Goal: Transaction & Acquisition: Purchase product/service

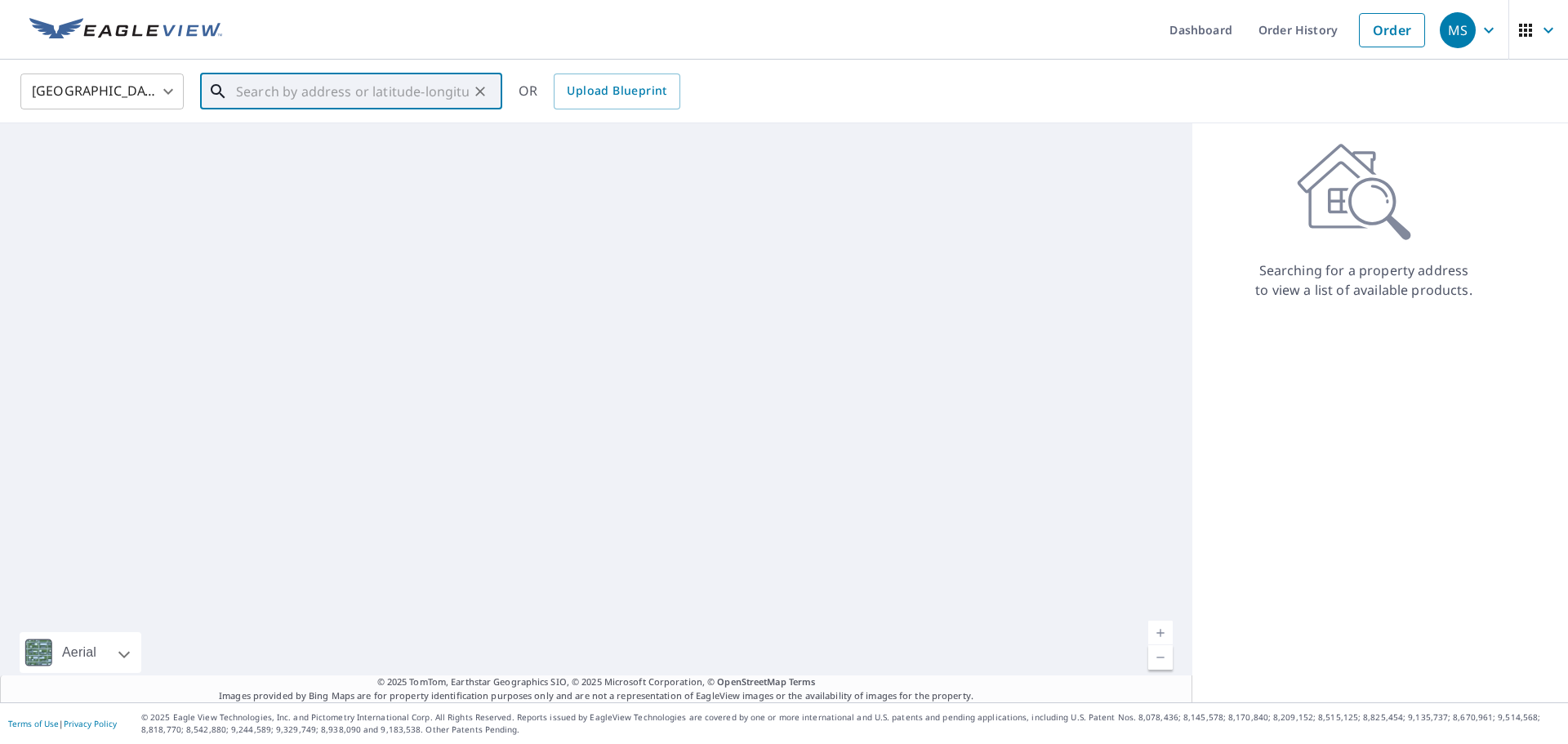
click at [261, 97] on input "text" at bounding box center [352, 91] width 233 height 45
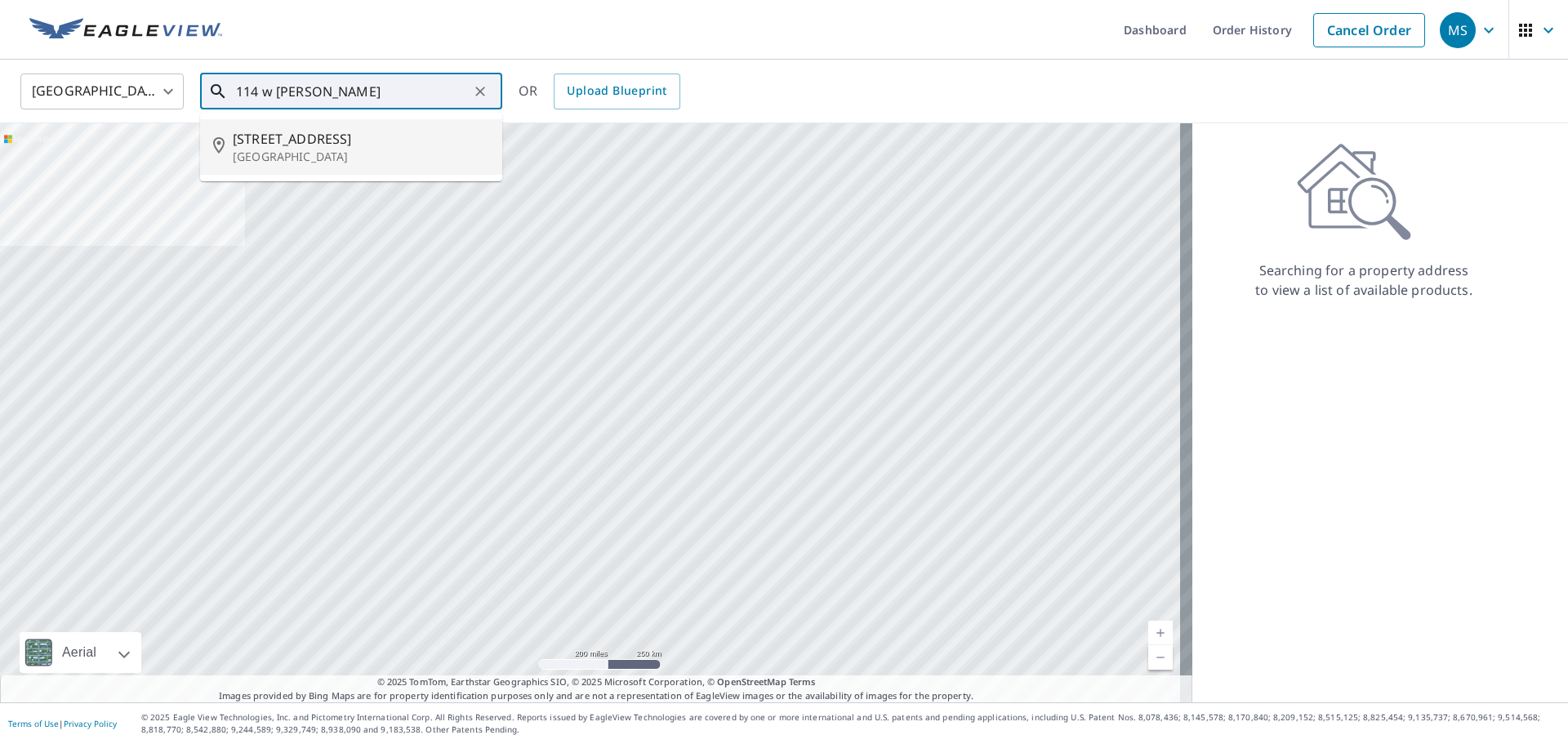
click at [333, 153] on p "[GEOGRAPHIC_DATA]" at bounding box center [361, 157] width 257 height 17
type input "[STREET_ADDRESS]"
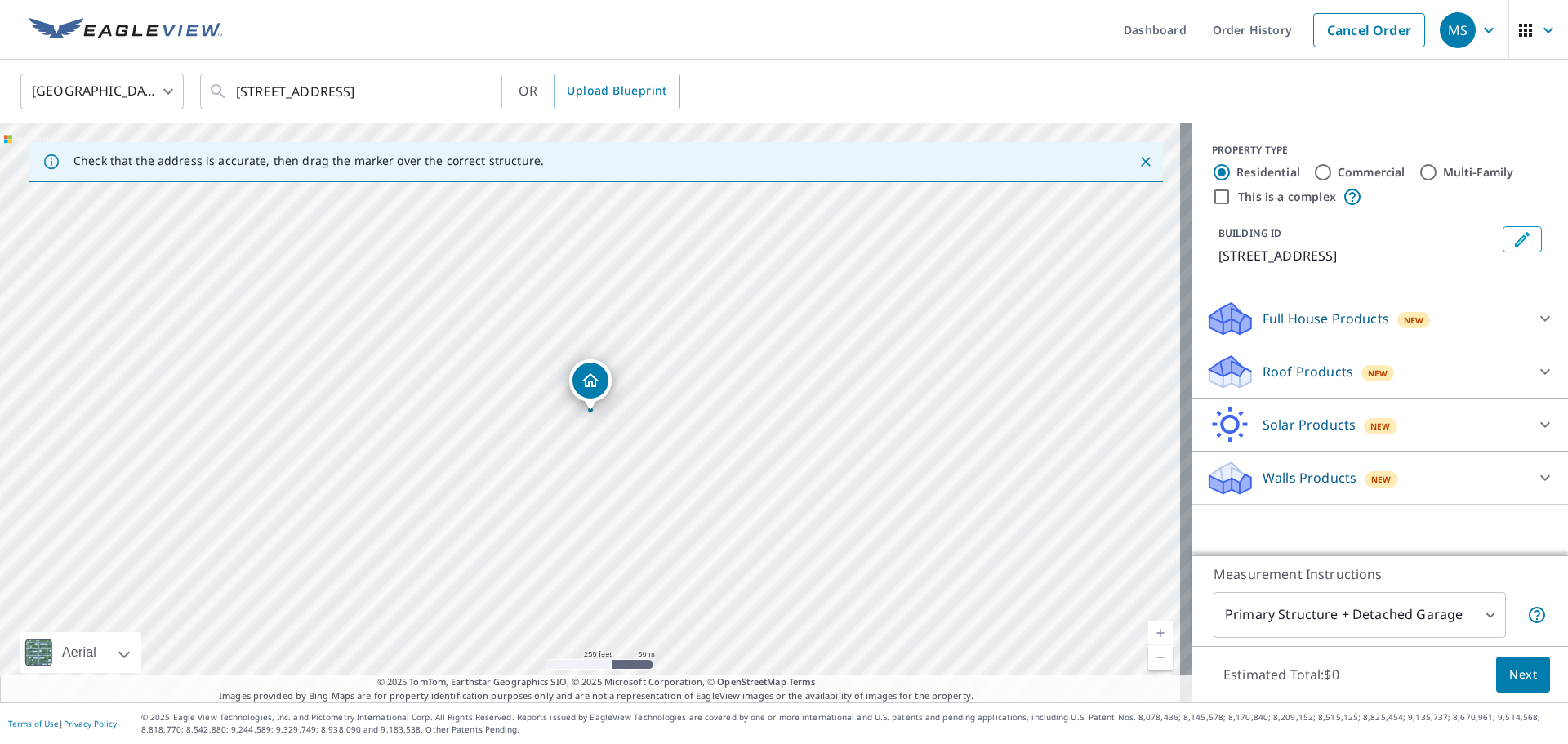
click at [1299, 381] on p "Roof Products" at bounding box center [1308, 371] width 91 height 19
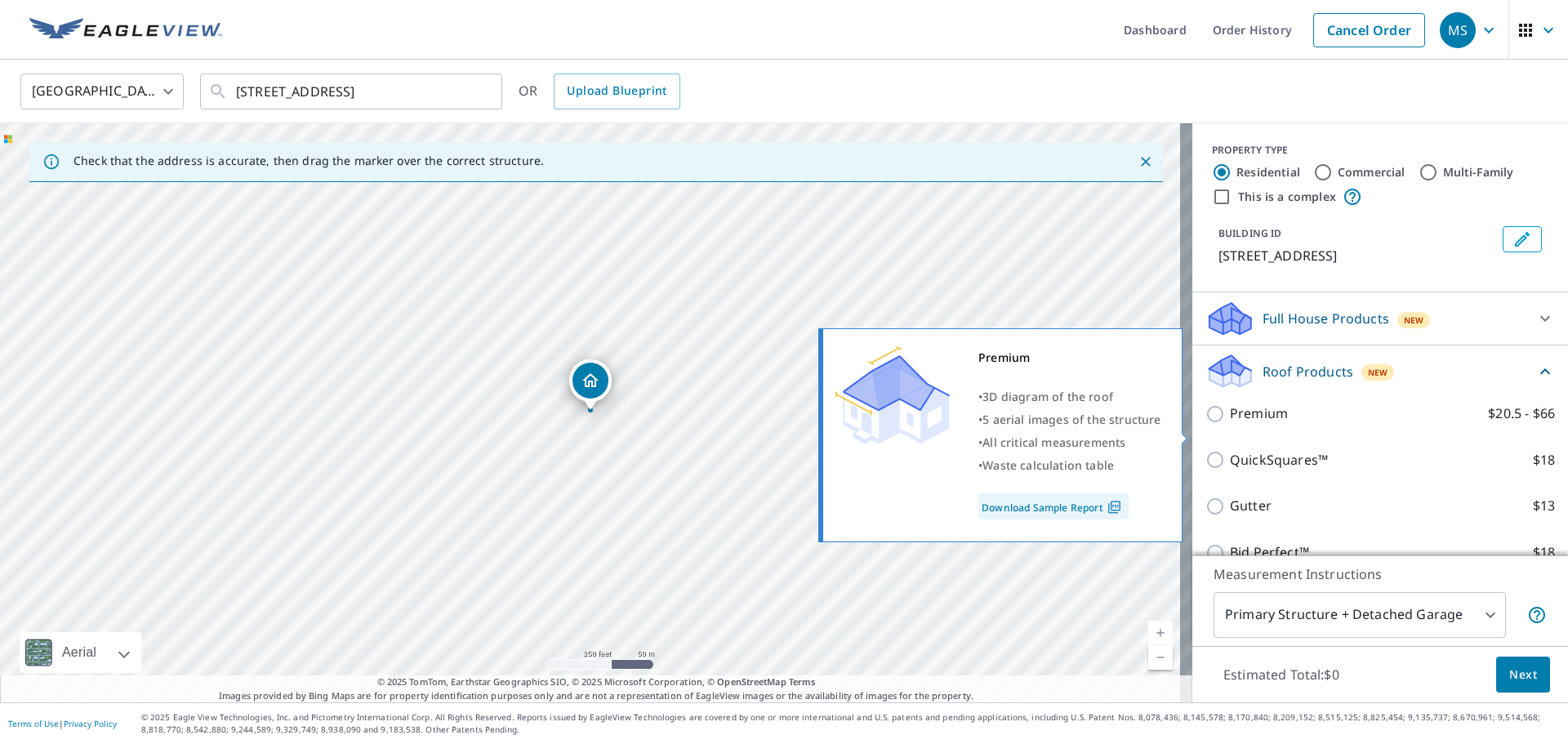
click at [1268, 424] on p "Premium" at bounding box center [1258, 414] width 58 height 20
click at [1230, 424] on input "Premium $20.5 - $66" at bounding box center [1217, 414] width 24 height 19
checkbox input "true"
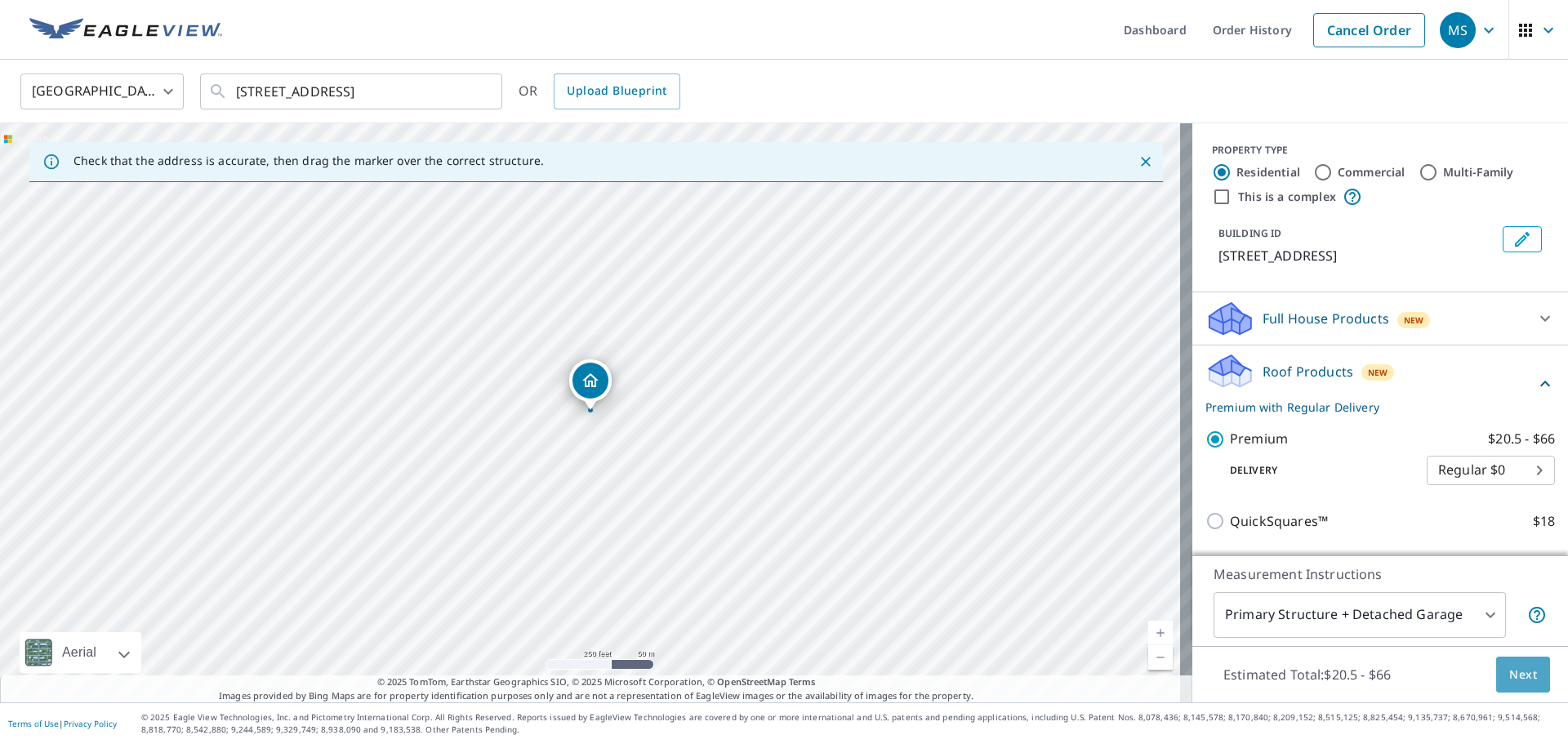
click at [1517, 680] on span "Next" at bounding box center [1523, 675] width 28 height 20
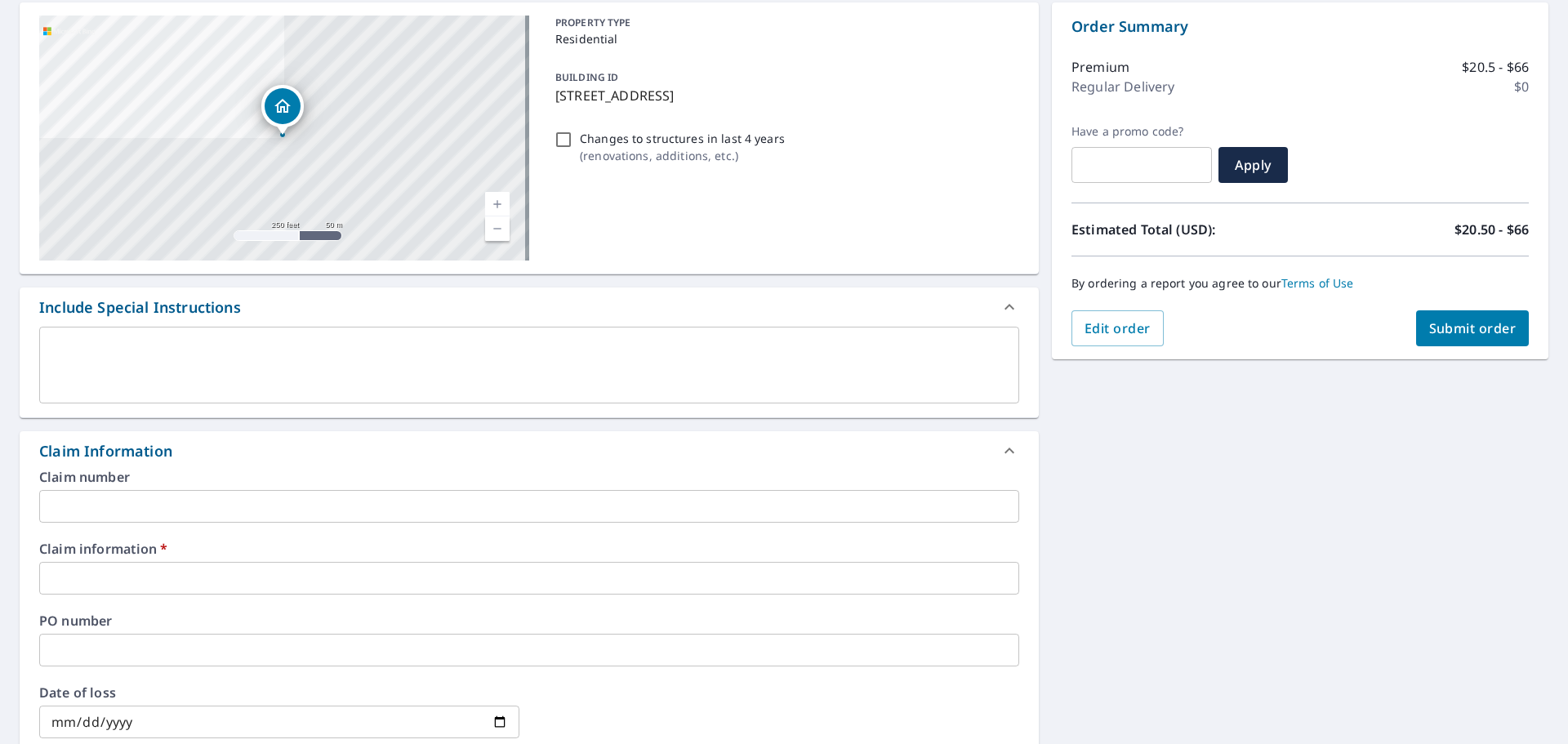
scroll to position [163, 0]
click at [163, 510] on input "text" at bounding box center [529, 505] width 980 height 32
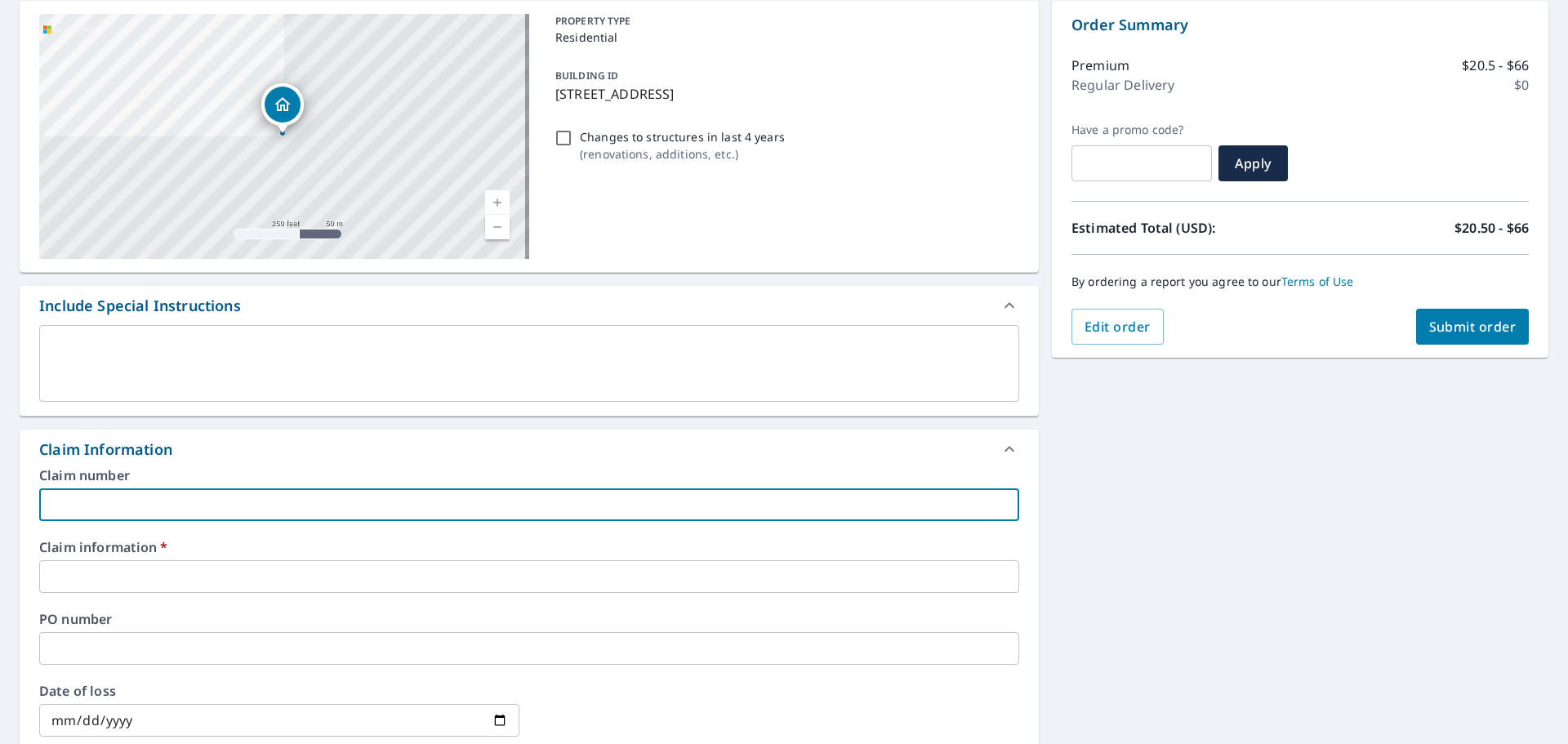
click at [154, 578] on input "text" at bounding box center [529, 576] width 980 height 32
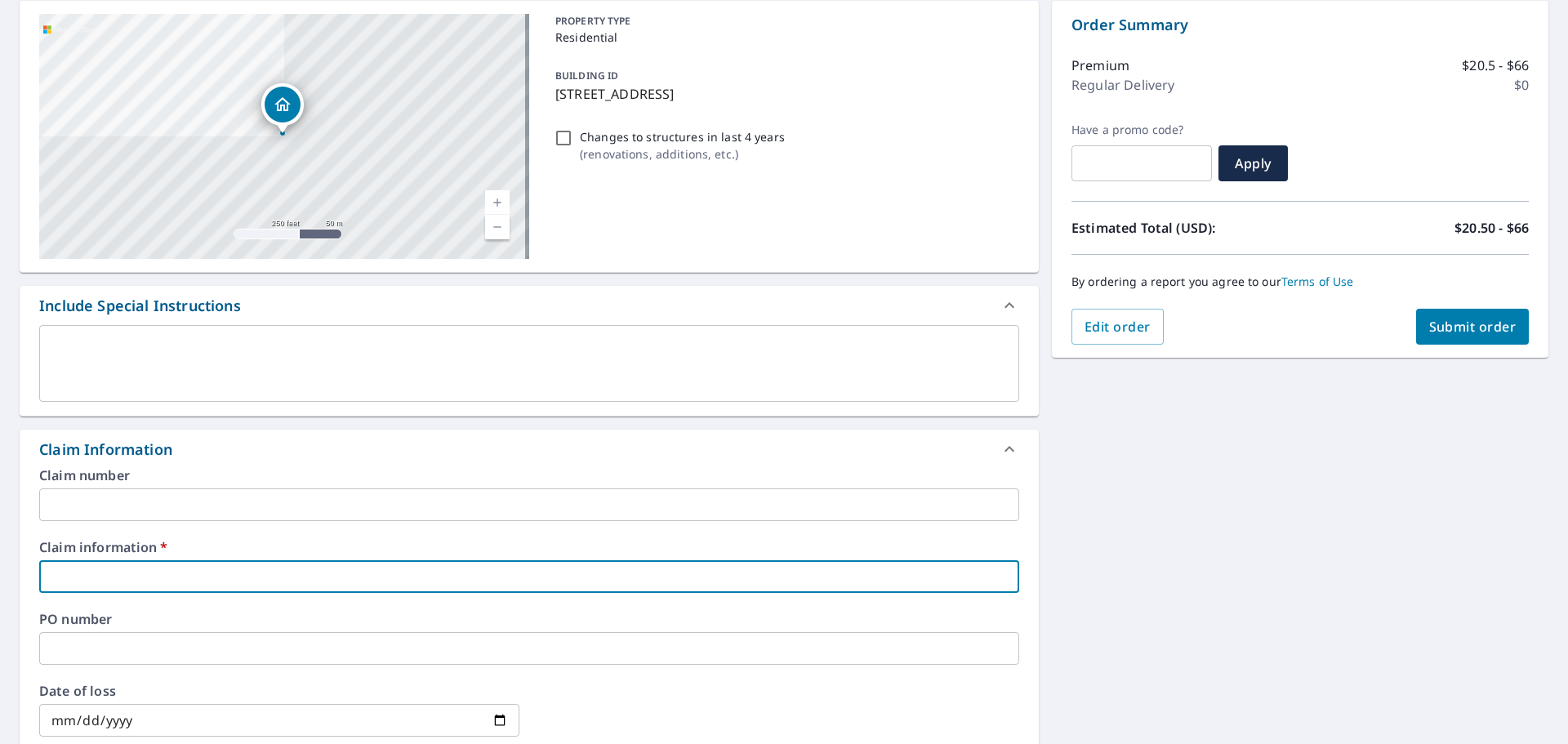
type input "[PERSON_NAME]"
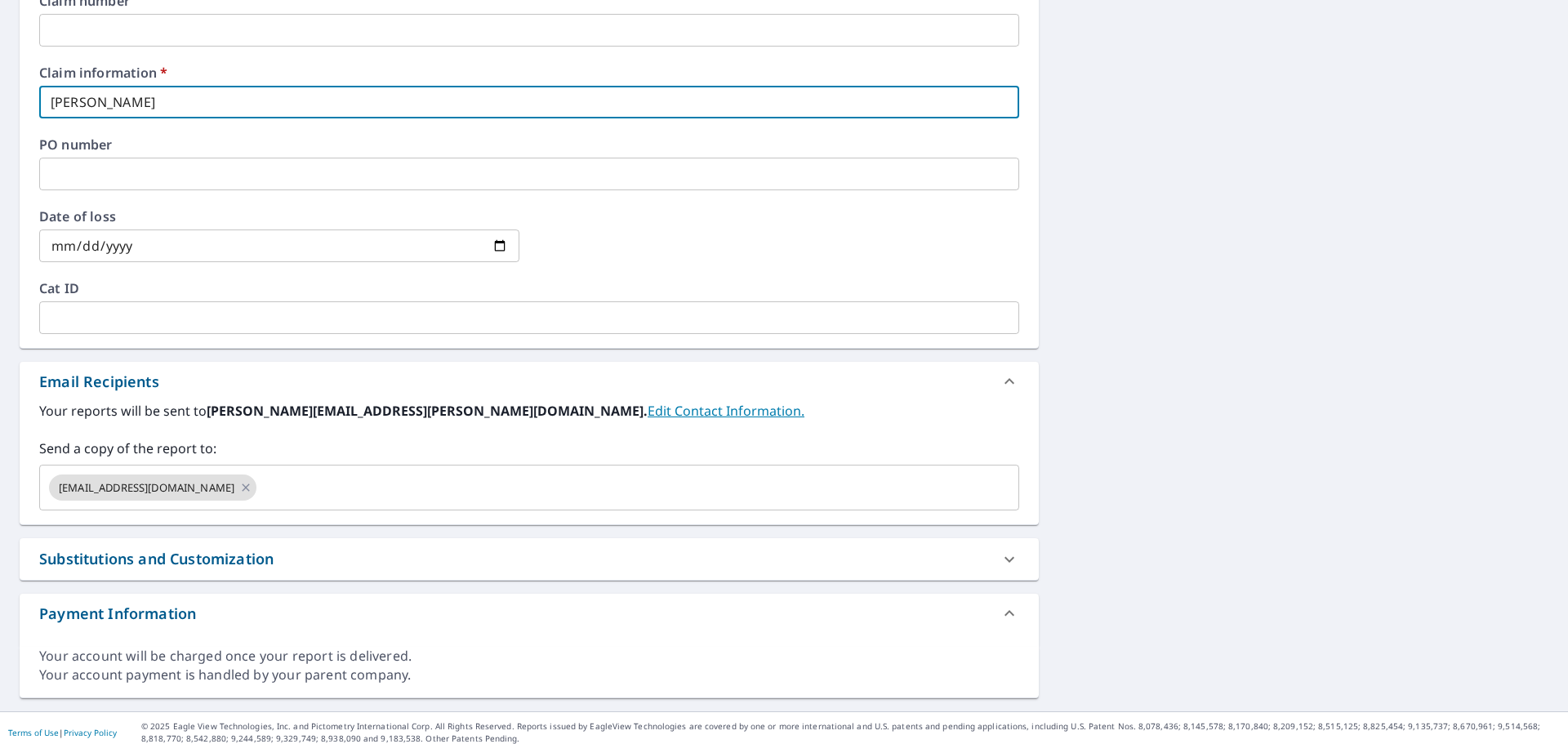
scroll to position [647, 0]
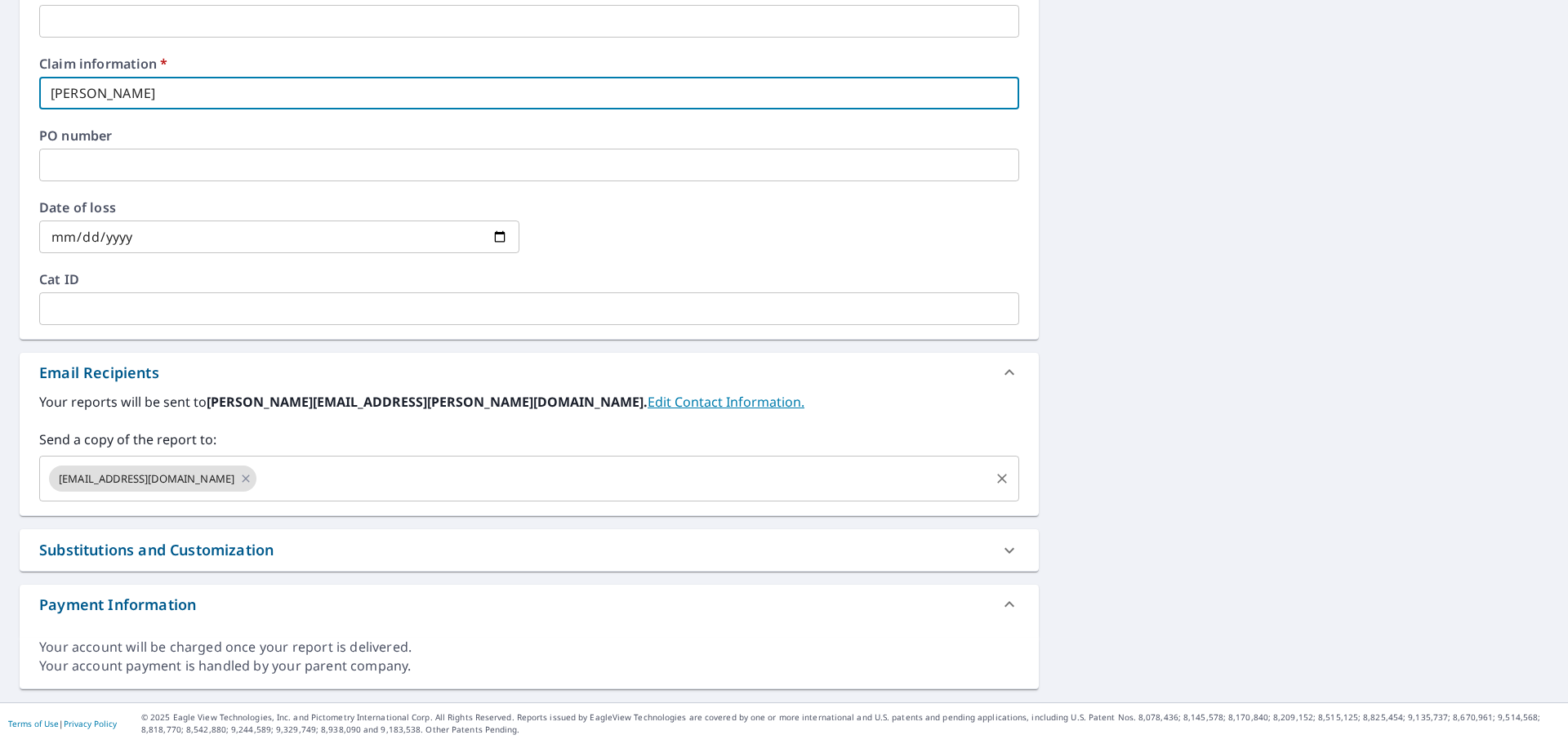
click at [239, 479] on icon at bounding box center [246, 478] width 13 height 18
checkbox input "true"
click at [214, 485] on input "text" at bounding box center [516, 478] width 941 height 31
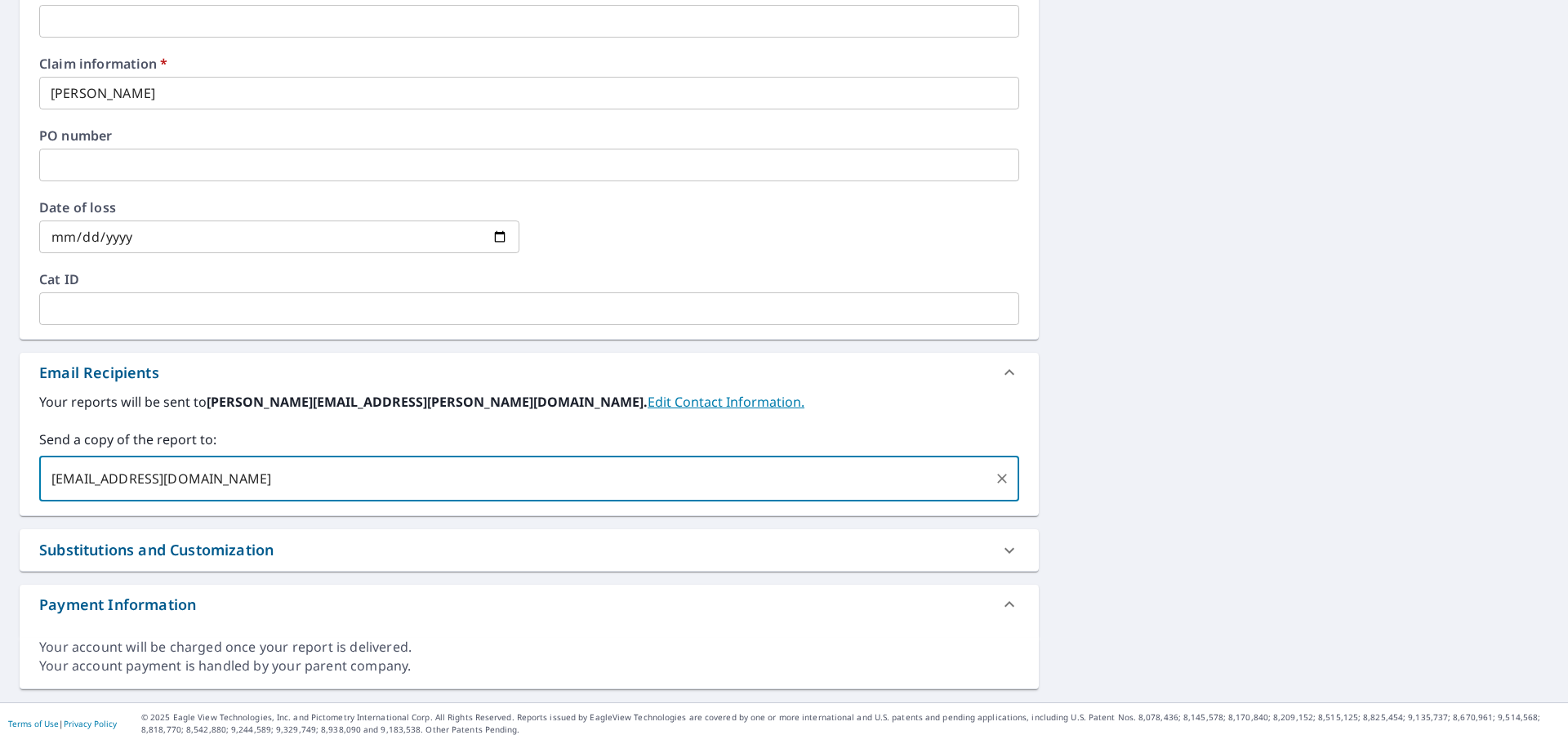
type input "[EMAIL_ADDRESS][DOMAIN_NAME]"
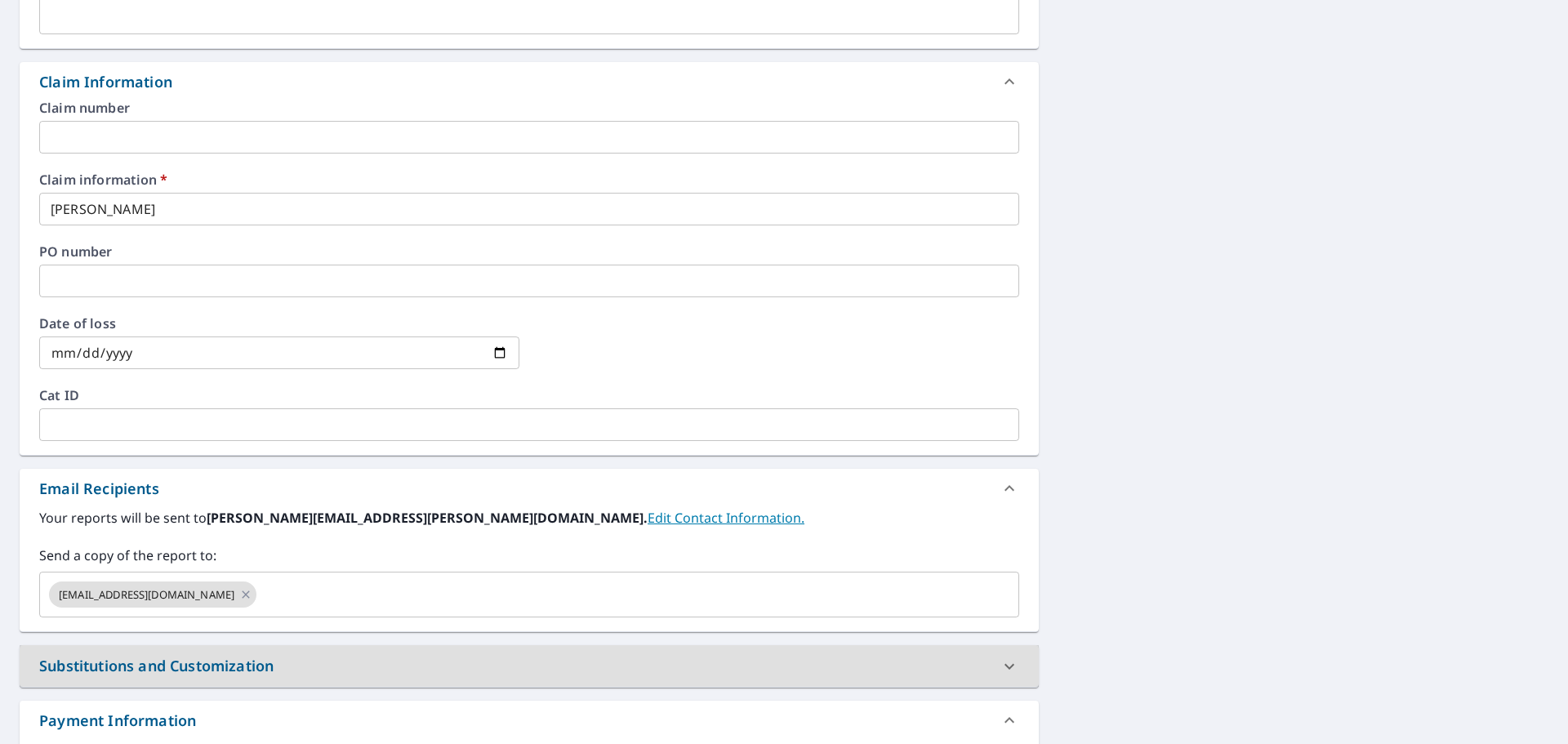
scroll to position [157, 0]
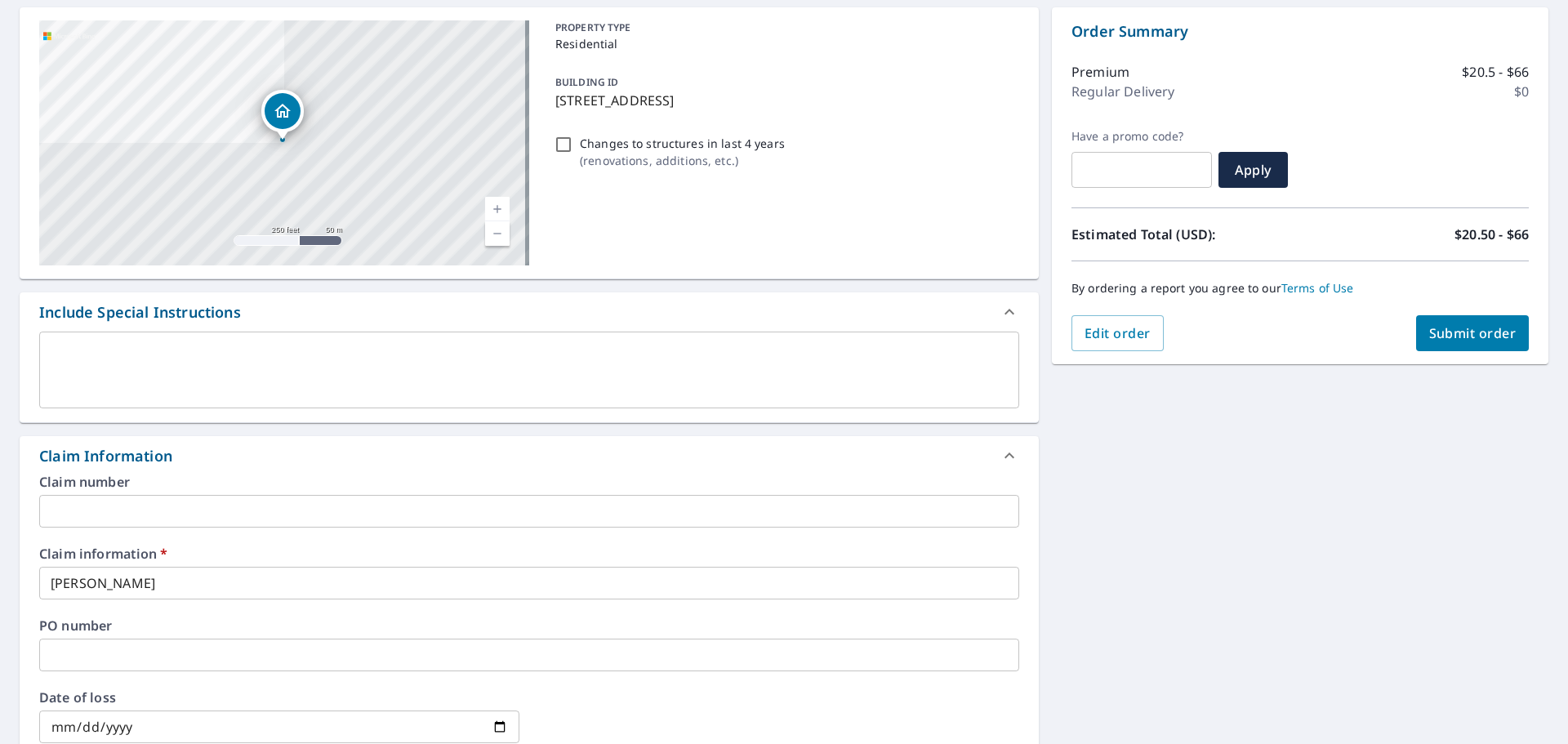
click at [1429, 339] on span "Submit order" at bounding box center [1472, 333] width 87 height 18
checkbox input "true"
